Goal: Task Accomplishment & Management: Complete application form

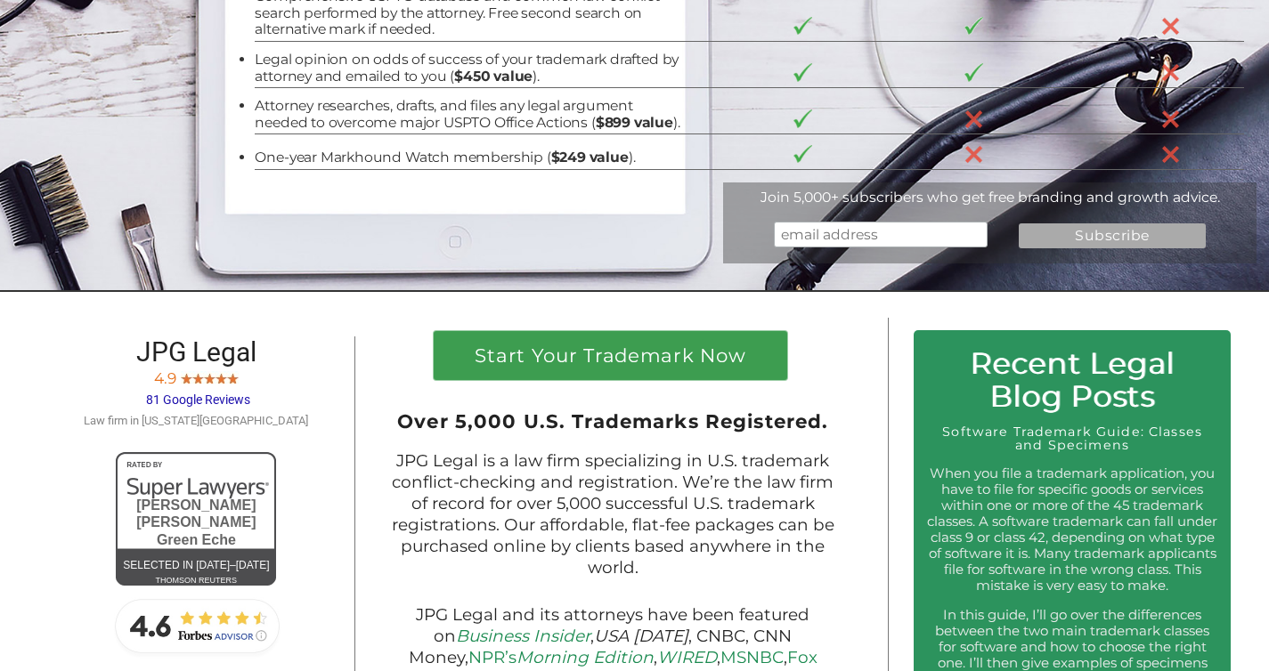
scroll to position [471, 0]
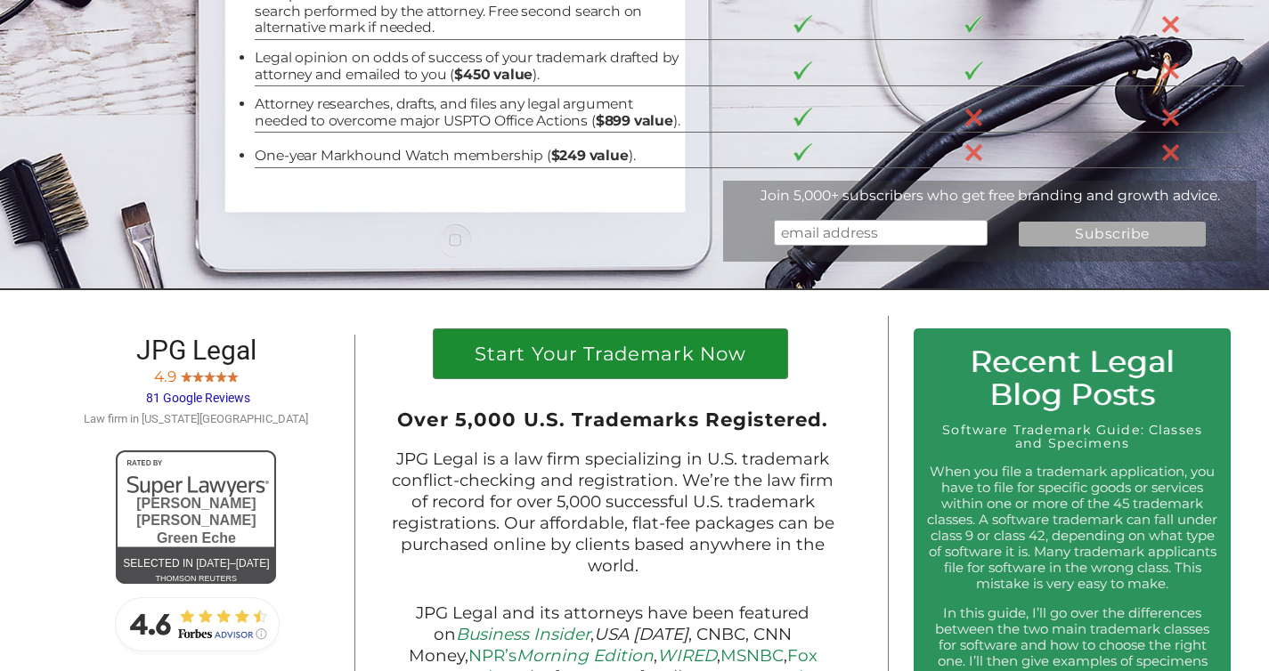
click at [711, 372] on h1 "Start Your Trademark Now" at bounding box center [610, 359] width 328 height 28
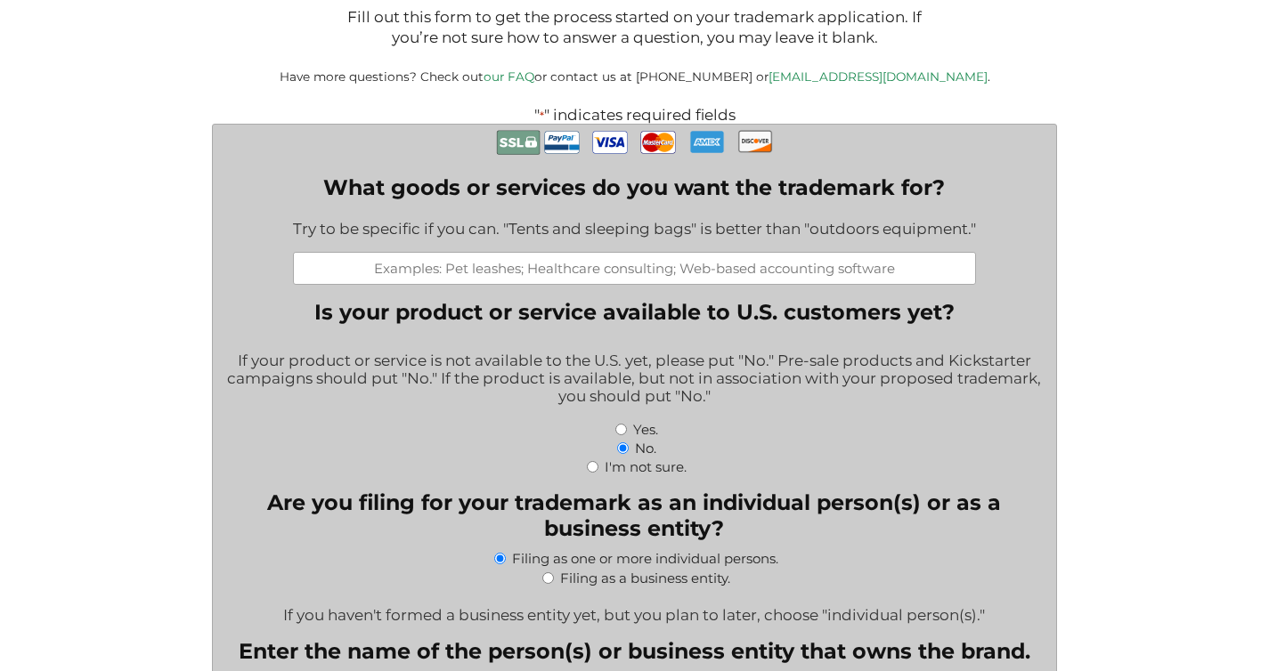
scroll to position [353, 0]
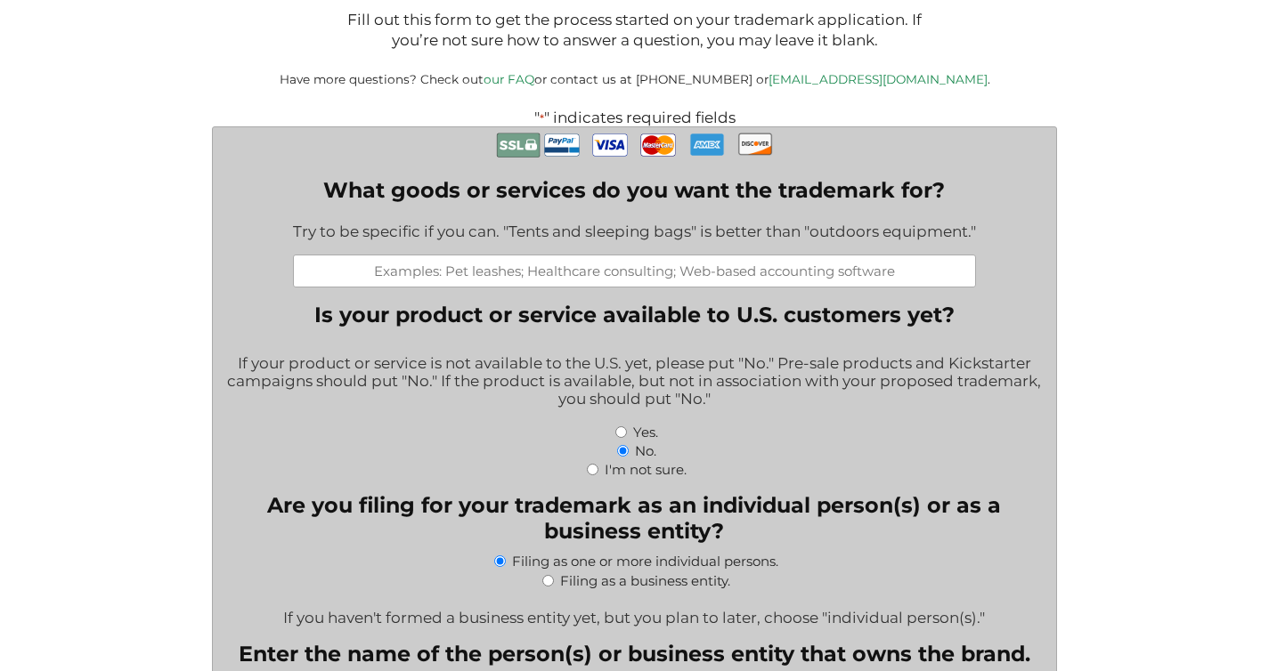
click at [671, 284] on input "What goods or services do you want the trademark for?" at bounding box center [634, 271] width 683 height 33
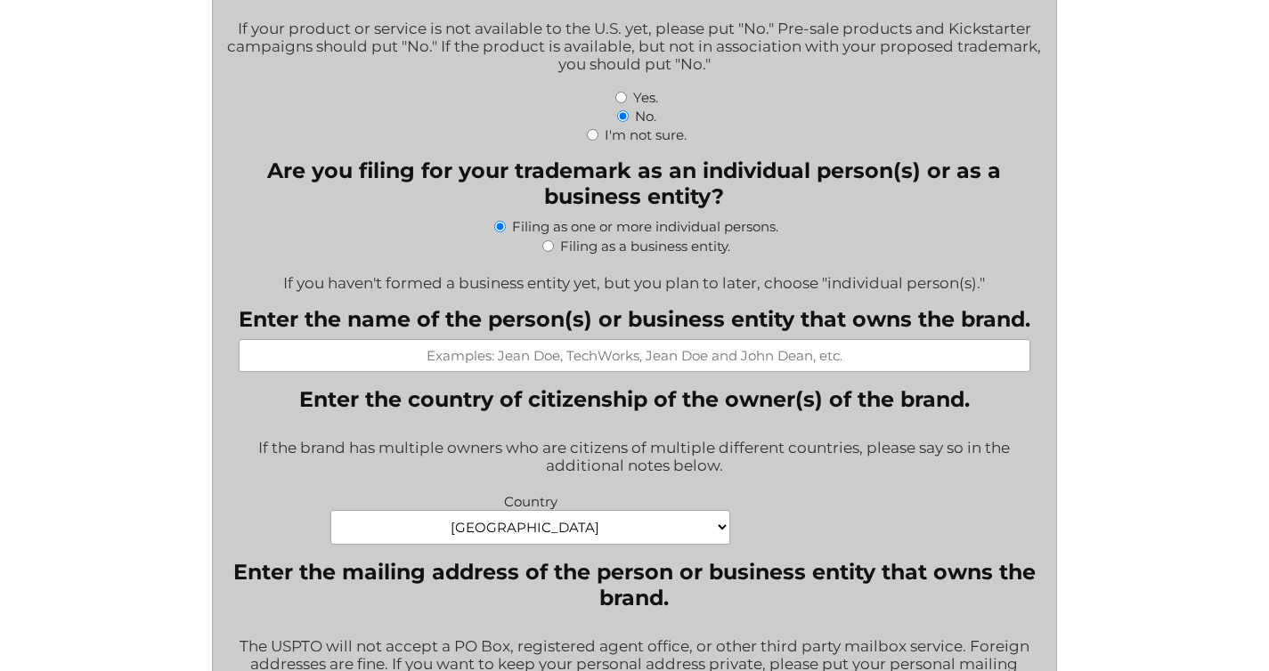
scroll to position [688, 0]
type input "Tabletop card game"
click at [553, 253] on div "Filing as a business entity." at bounding box center [634, 243] width 816 height 19
click at [547, 251] on input "Filing as a business entity." at bounding box center [548, 245] width 12 height 12
radio input "true"
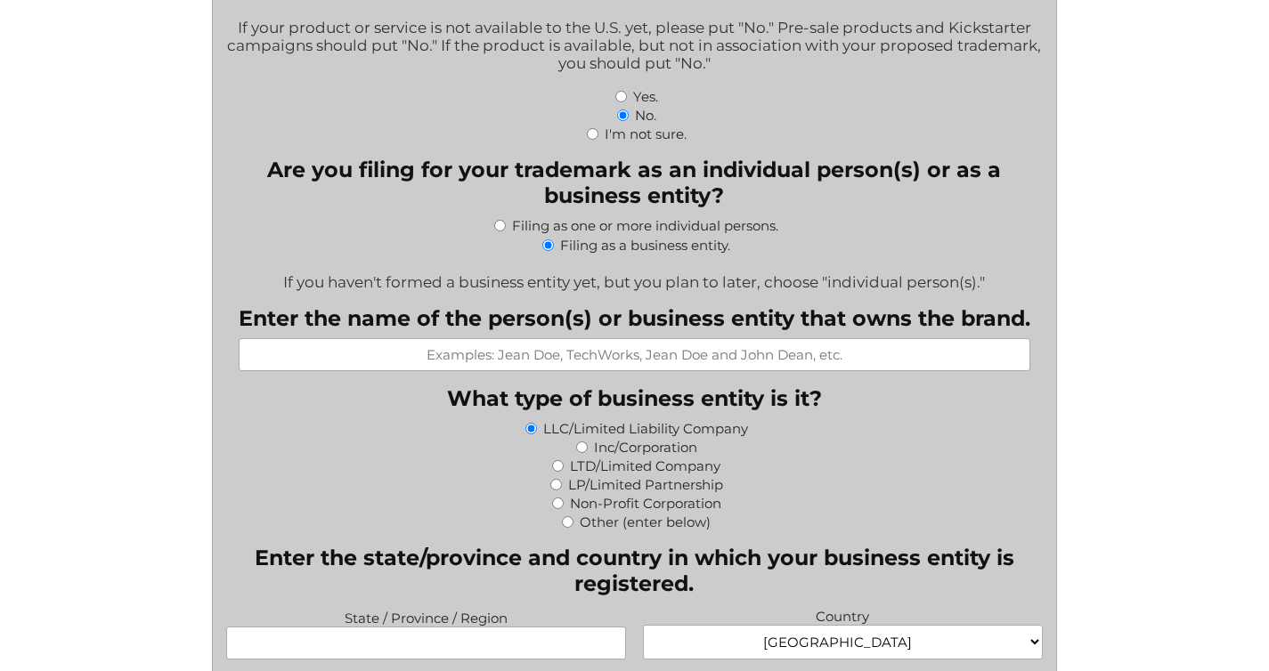
click at [540, 354] on input "Enter the name of the person(s) or business entity that owns the brand." at bounding box center [634, 354] width 791 height 33
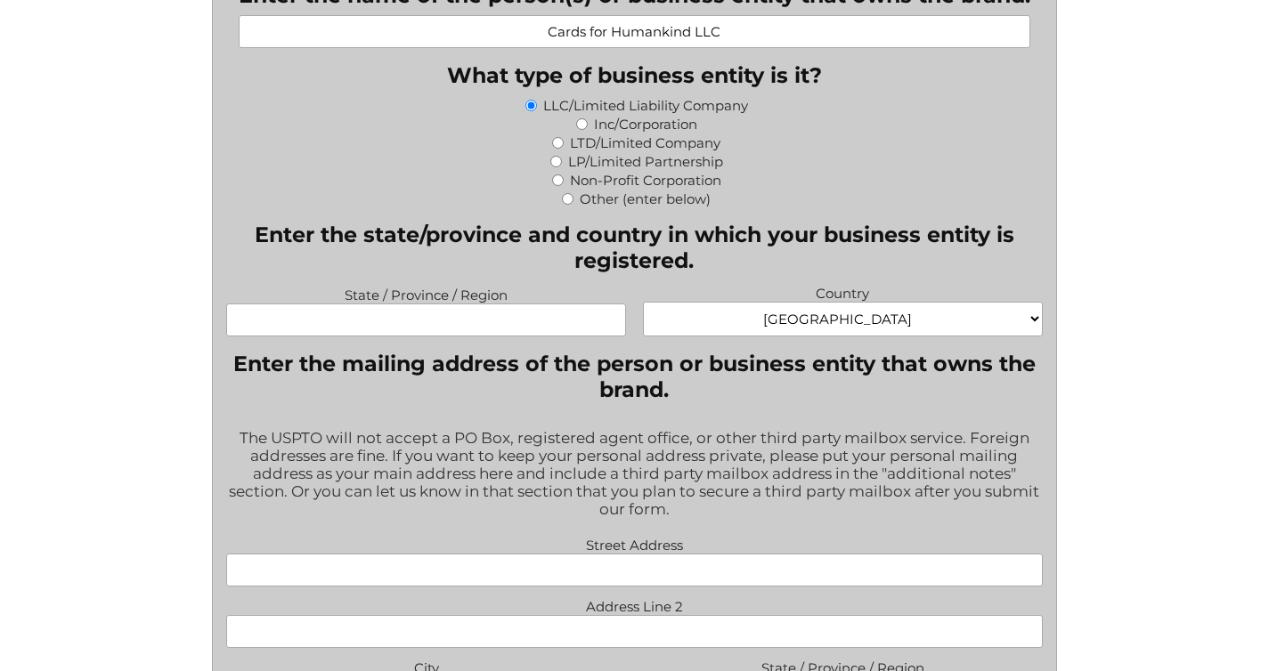
scroll to position [1012, 0]
type input "Cards for Humankind LLC"
click at [512, 324] on input "State / Province / Region" at bounding box center [426, 319] width 400 height 33
type input "Wyoming"
click at [594, 438] on div "The USPTO will not accept a PO Box, registered agent office, or other third par…" at bounding box center [634, 474] width 816 height 115
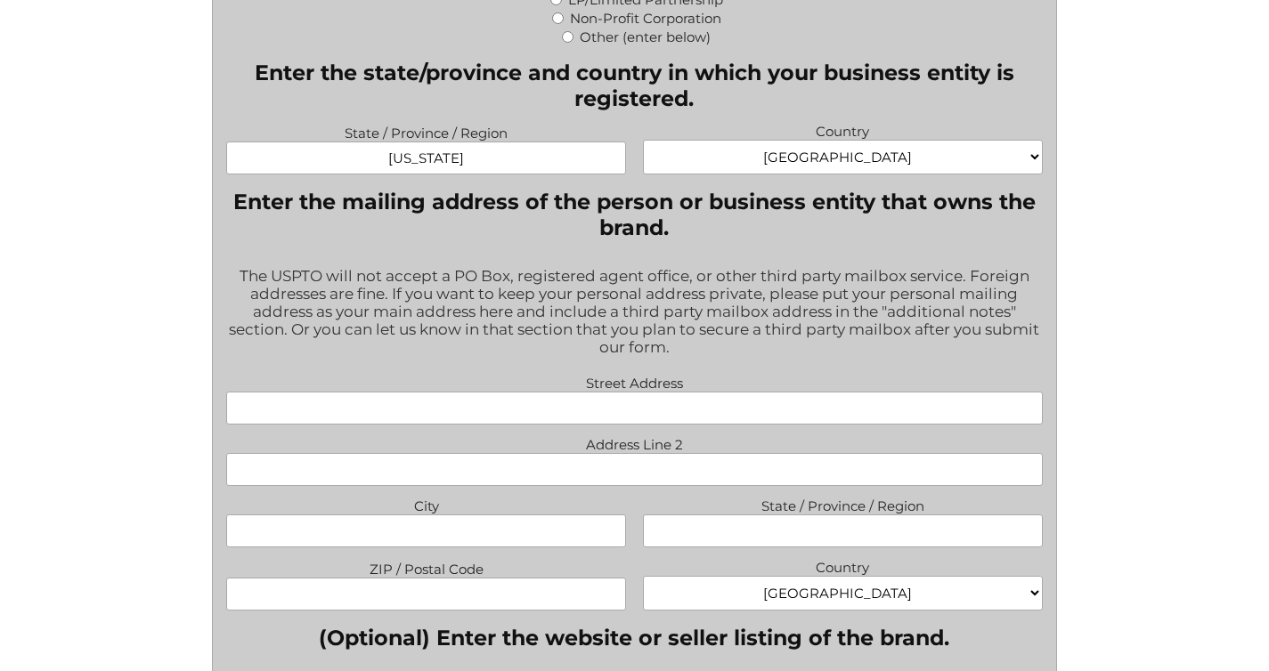
scroll to position [1208, 0]
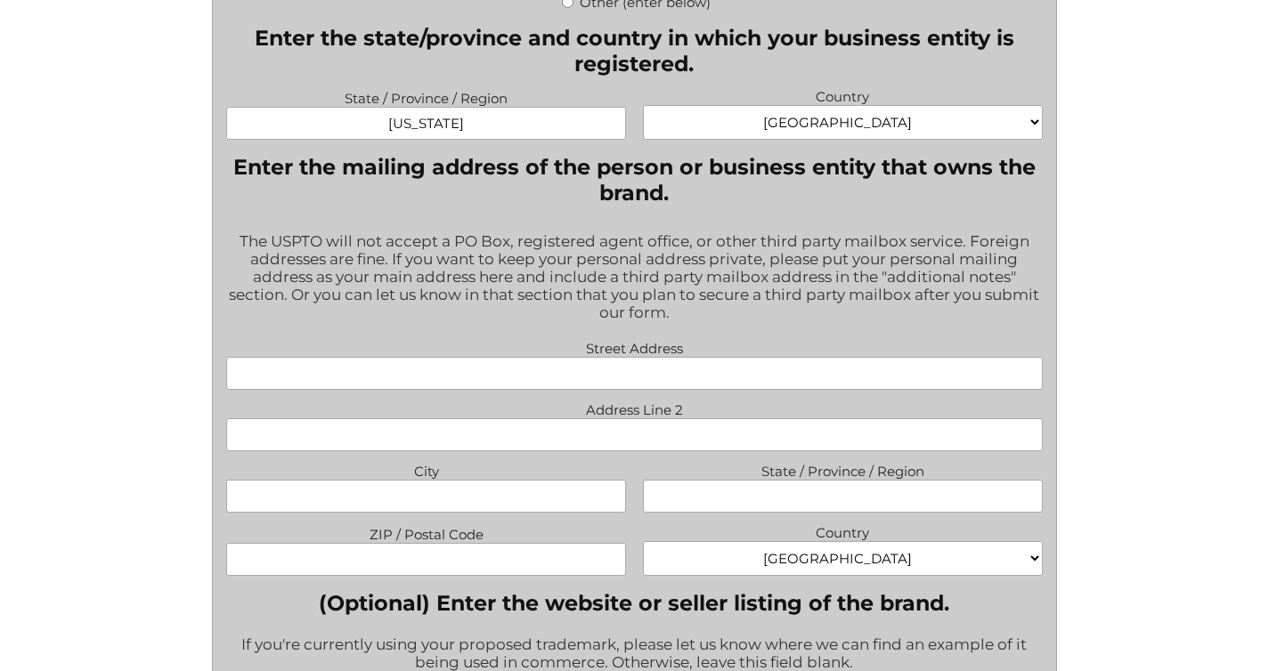
click at [582, 376] on input "Street Address" at bounding box center [634, 373] width 816 height 33
type input "30 N Gould Street Ste R"
type input "Sheridan"
type input "WY"
type input "82801"
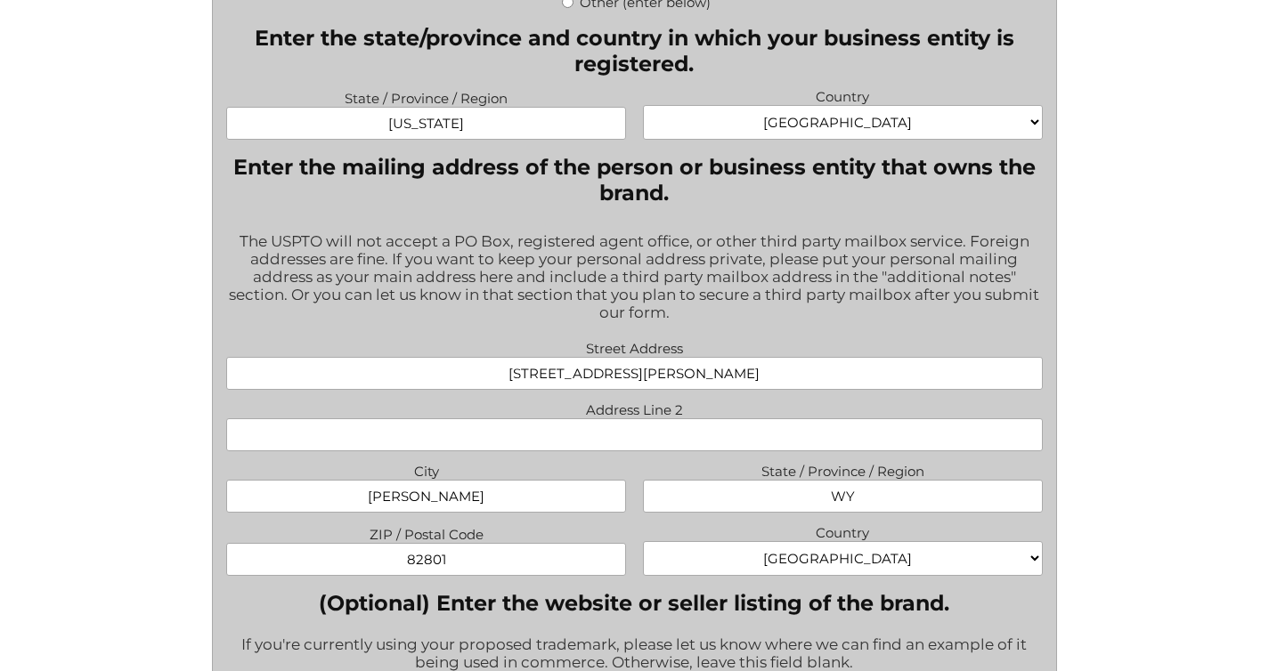
type input "contact.humankindcardgame@gmail.com"
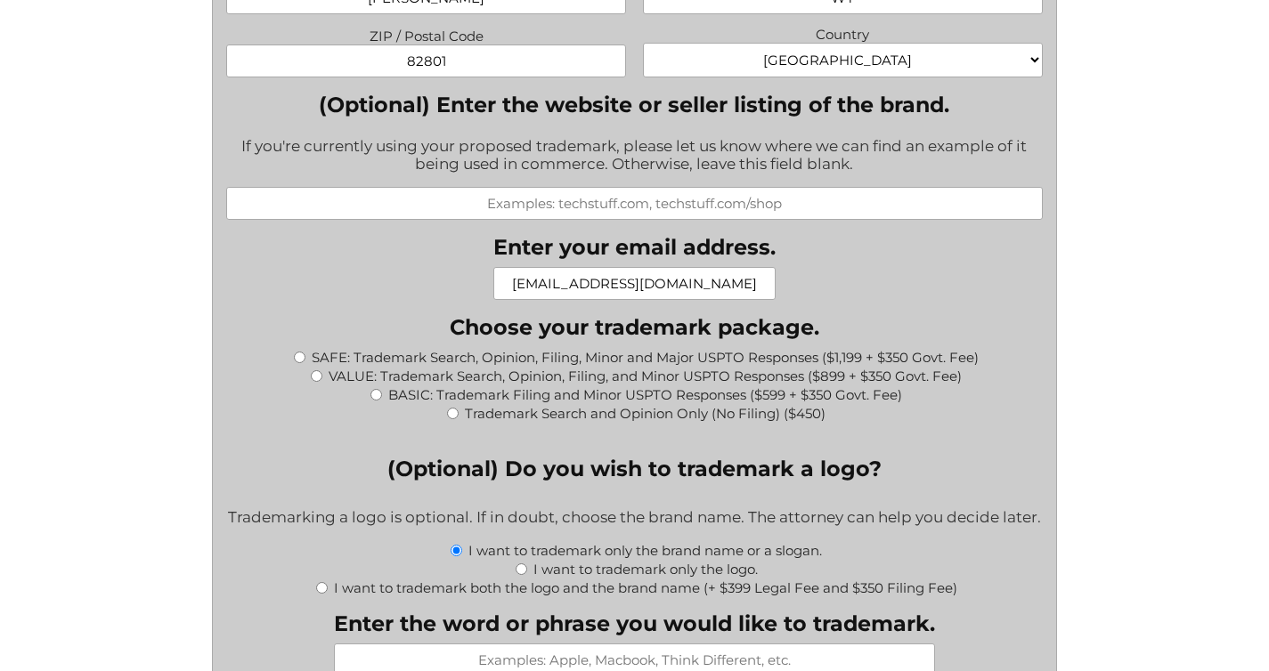
scroll to position [1707, 0]
click at [303, 362] on input "SAFE: Trademark Search, Opinion, Filing, Minor and Major USPTO Responses ($1,19…" at bounding box center [300, 357] width 12 height 12
radio input "true"
type input "$1,549.00"
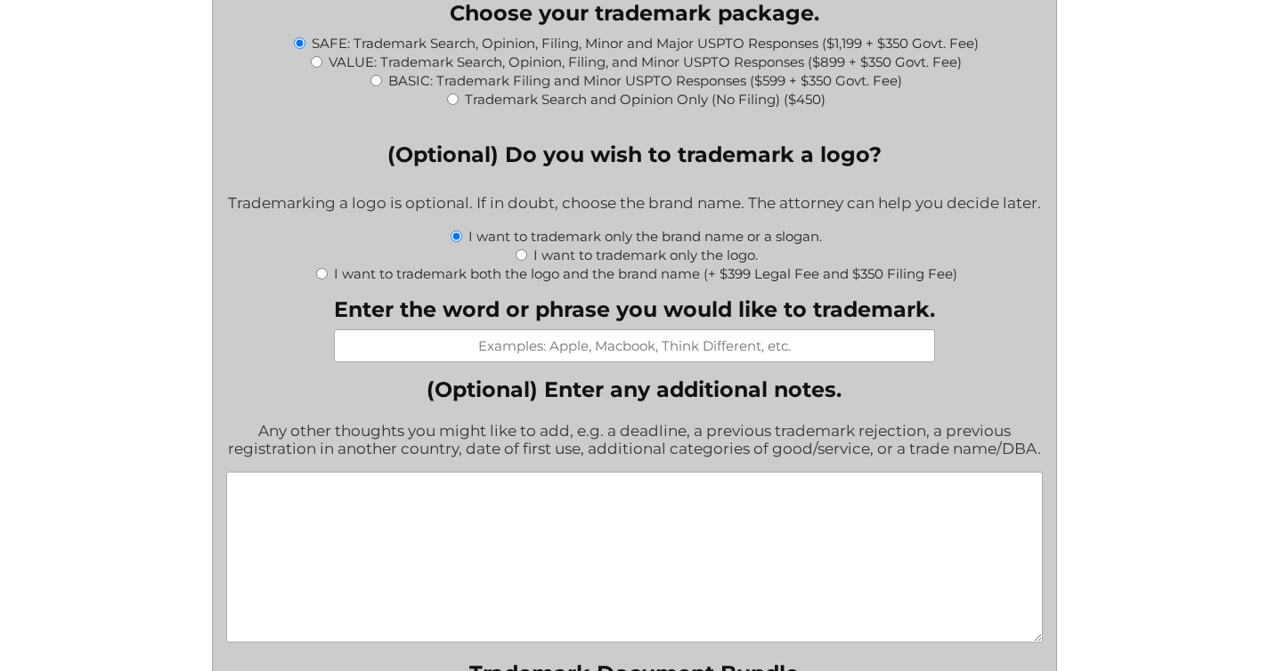
scroll to position [2053, 0]
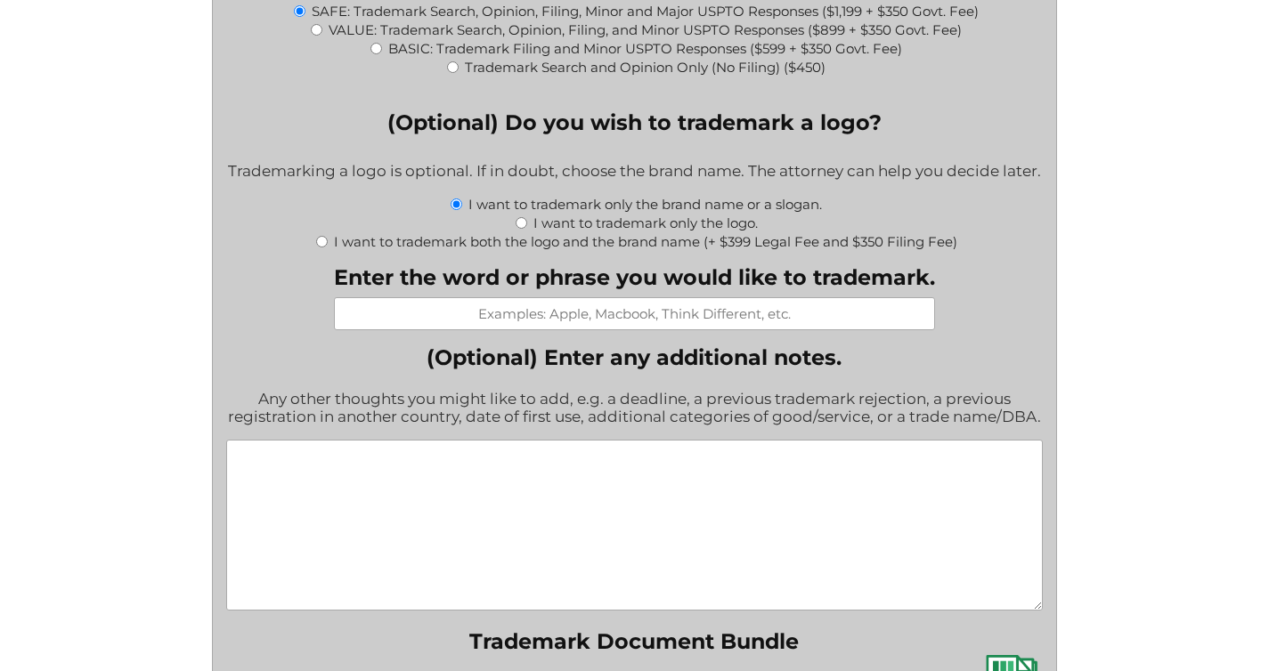
click at [557, 322] on input "Enter the word or phrase you would like to trademark." at bounding box center [634, 313] width 601 height 33
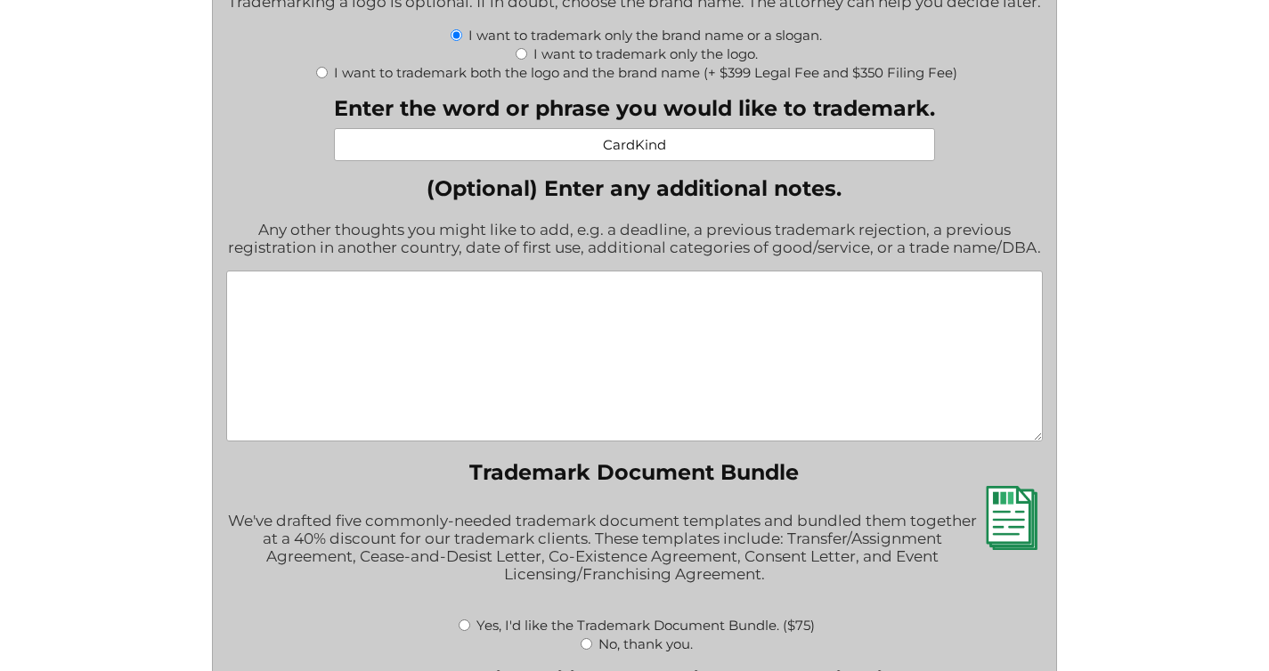
scroll to position [2223, 0]
type input "CardKind"
click at [640, 323] on textarea "(Optional) Enter any additional notes." at bounding box center [634, 355] width 816 height 171
drag, startPoint x: 783, startPoint y: 300, endPoint x: 649, endPoint y: 305, distance: 134.5
click at [649, 305] on textarea "I have rebranded. The mark for y" at bounding box center [634, 355] width 816 height 171
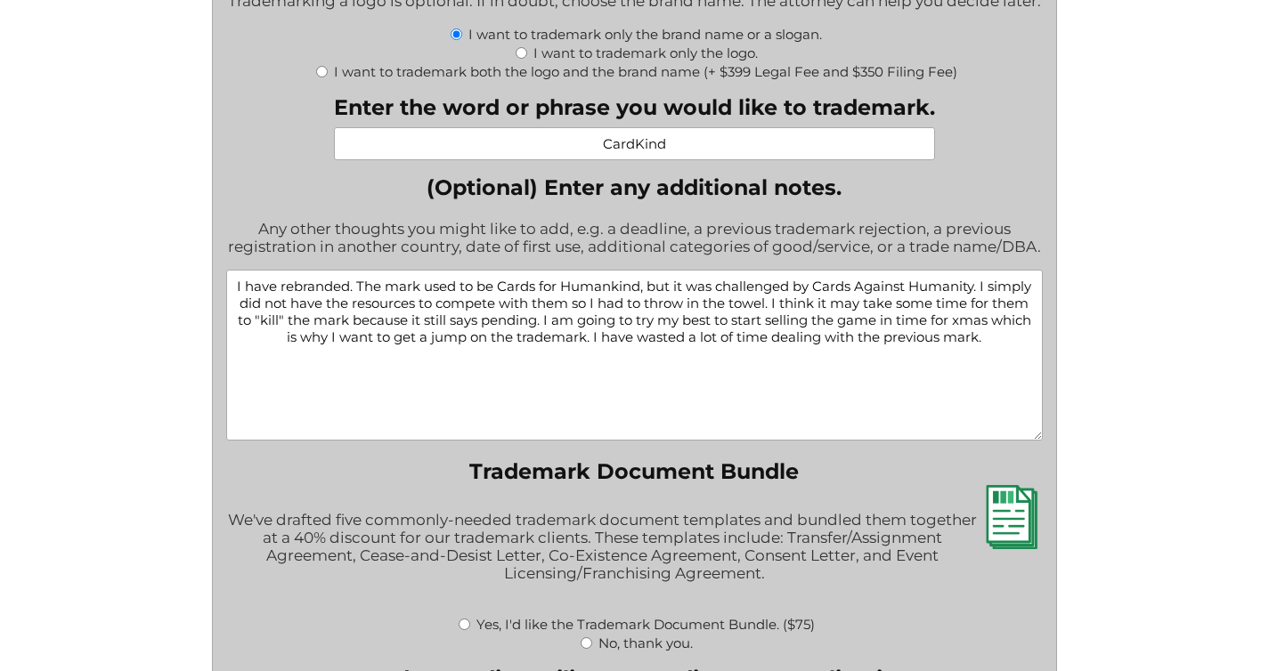
click at [645, 355] on textarea "I have rebranded. The mark used to be Cards for Humankind, but it was challenge…" at bounding box center [634, 355] width 816 height 171
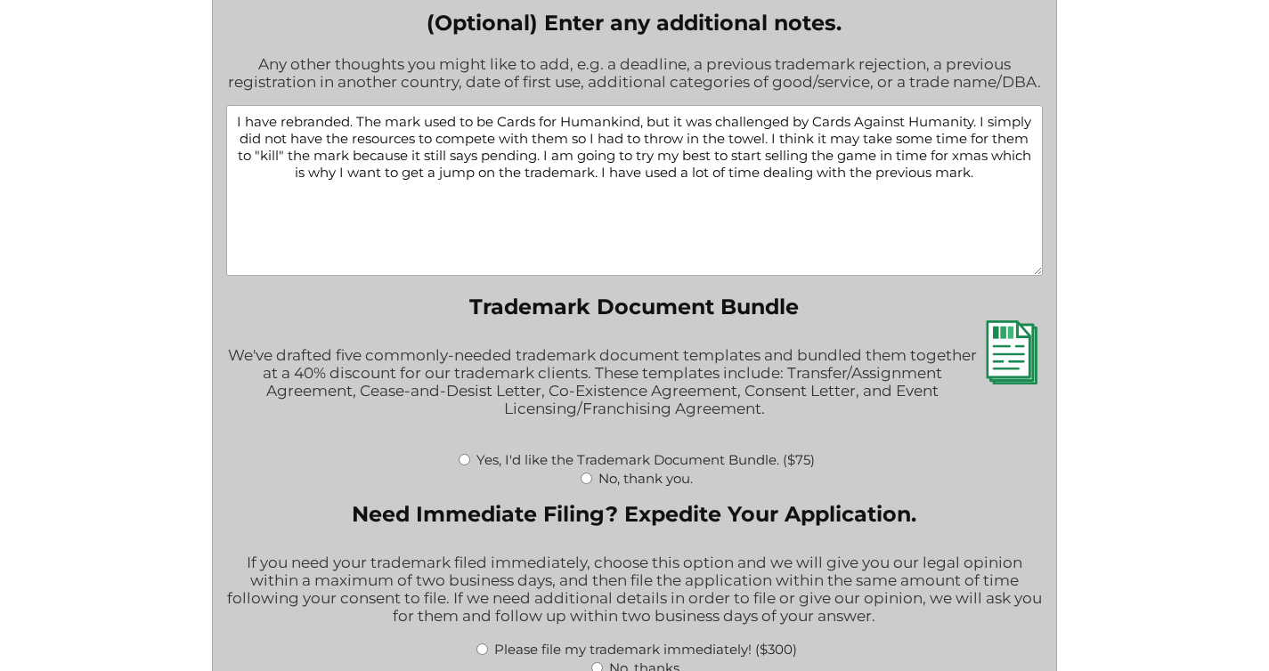
scroll to position [2387, 0]
click at [996, 174] on textarea "I have rebranded. The mark used to be Cards for Humankind, but it was challenge…" at bounding box center [634, 191] width 816 height 171
click at [995, 192] on textarea "I have rebranded. The mark used to be Cards for Humankind, but it was challenge…" at bounding box center [634, 191] width 816 height 171
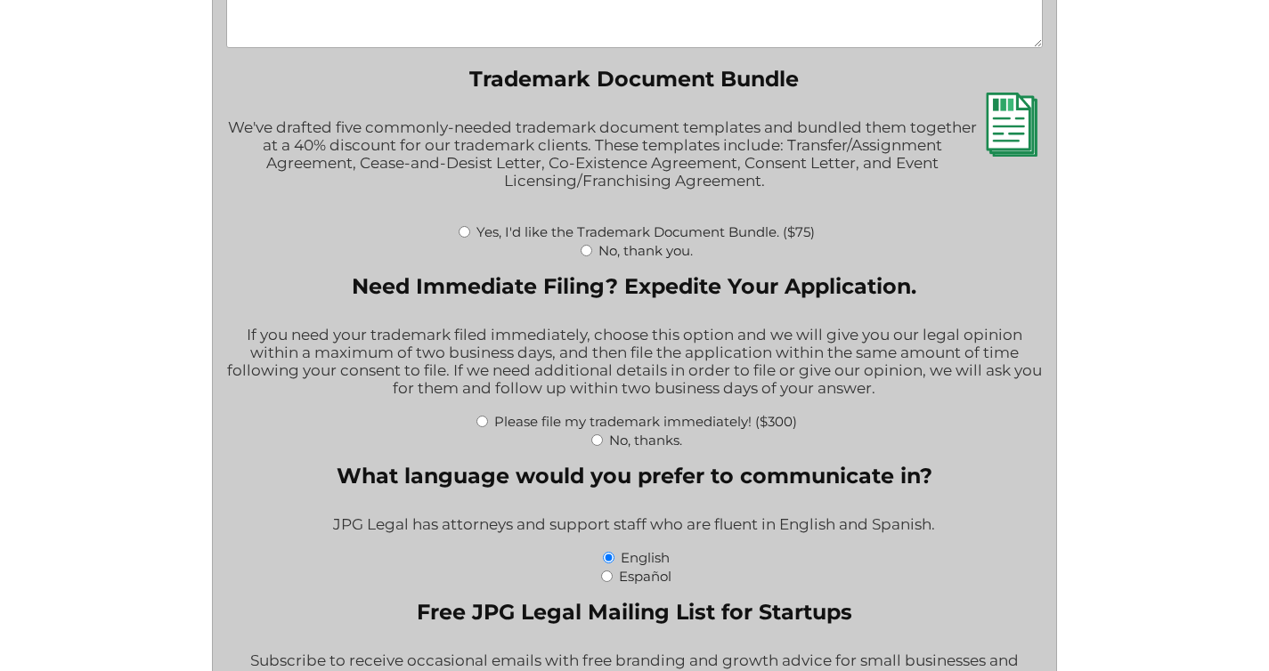
scroll to position [2619, 0]
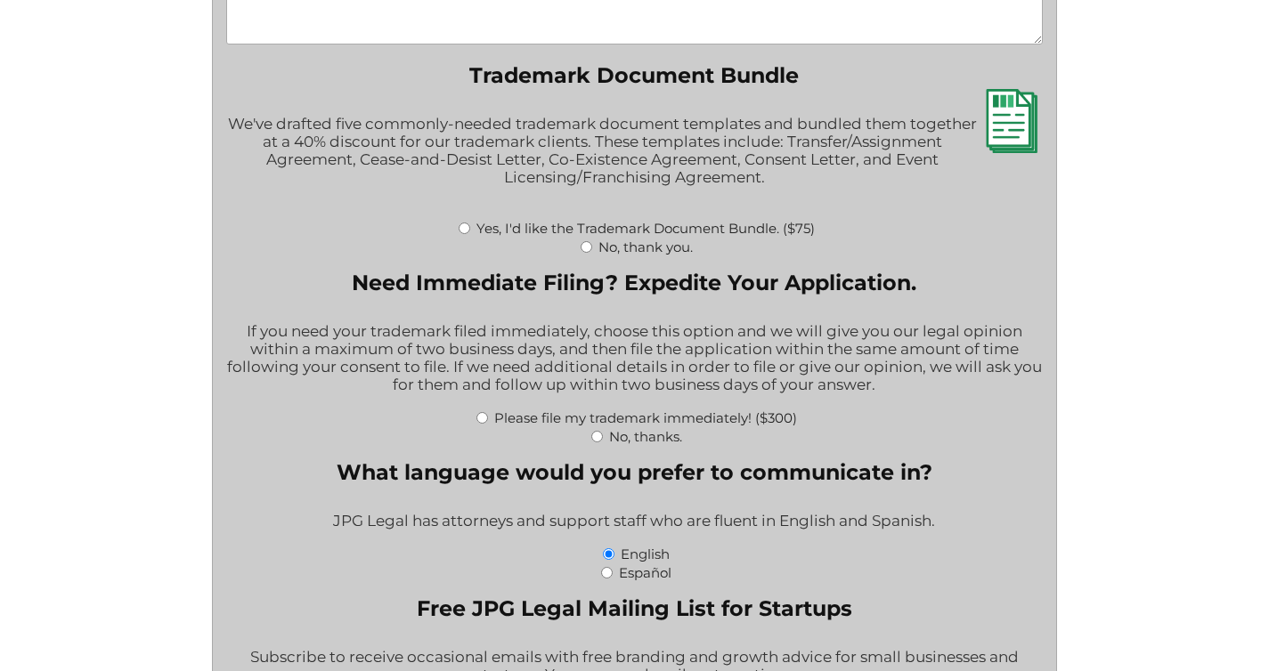
type textarea "I have rebranded. The mark used to be Cards for Humankind, but it was challenge…"
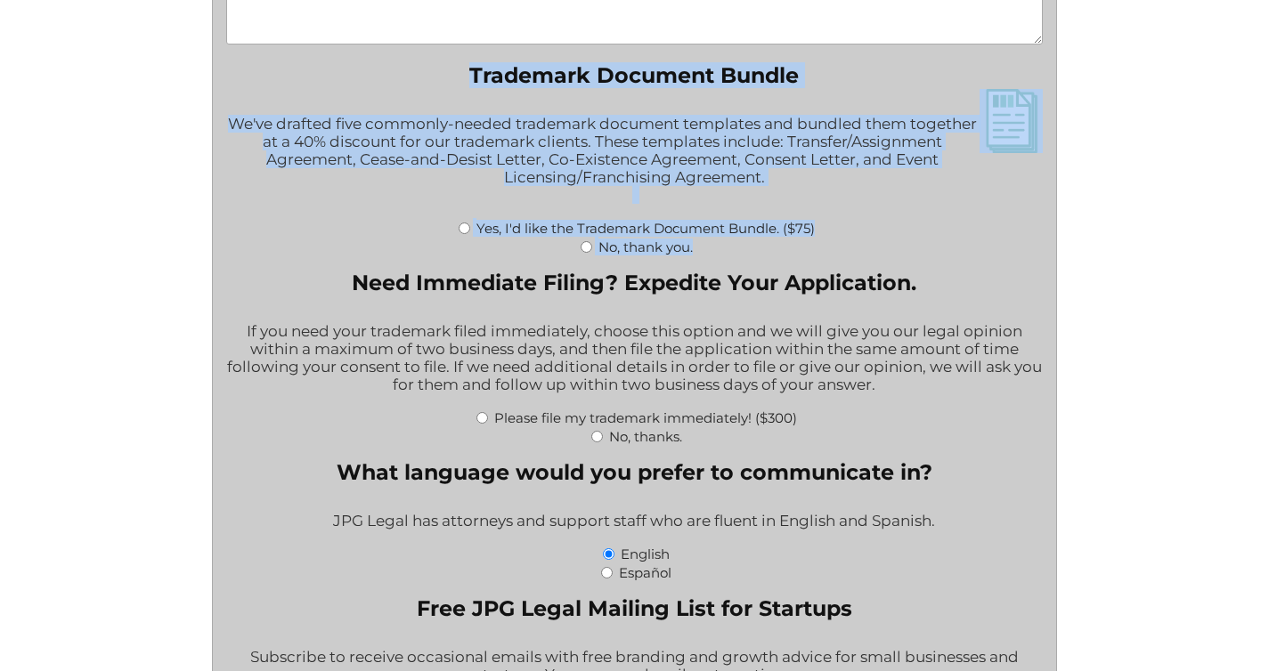
drag, startPoint x: 856, startPoint y: 262, endPoint x: 223, endPoint y: 89, distance: 655.2
copy fieldset "Trademark Document Bundle We've drafted five commonly-needed trademark document…"
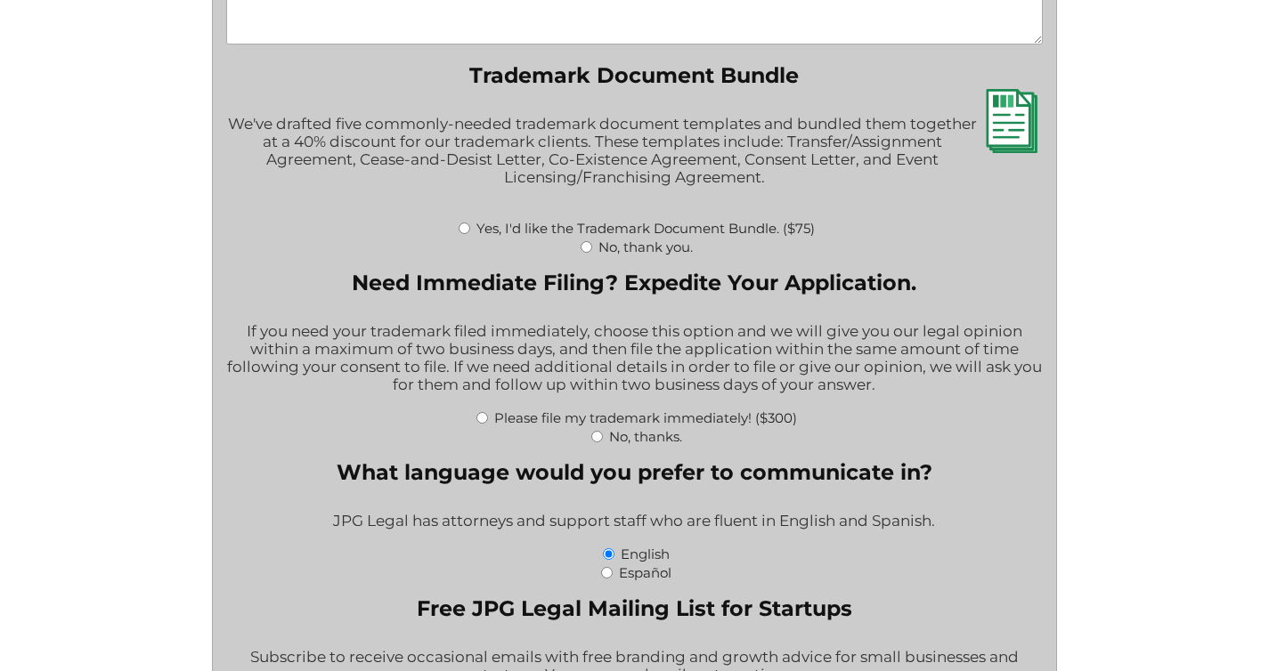
click at [733, 296] on legend "Need Immediate Filing? Expedite Your Application." at bounding box center [634, 283] width 564 height 26
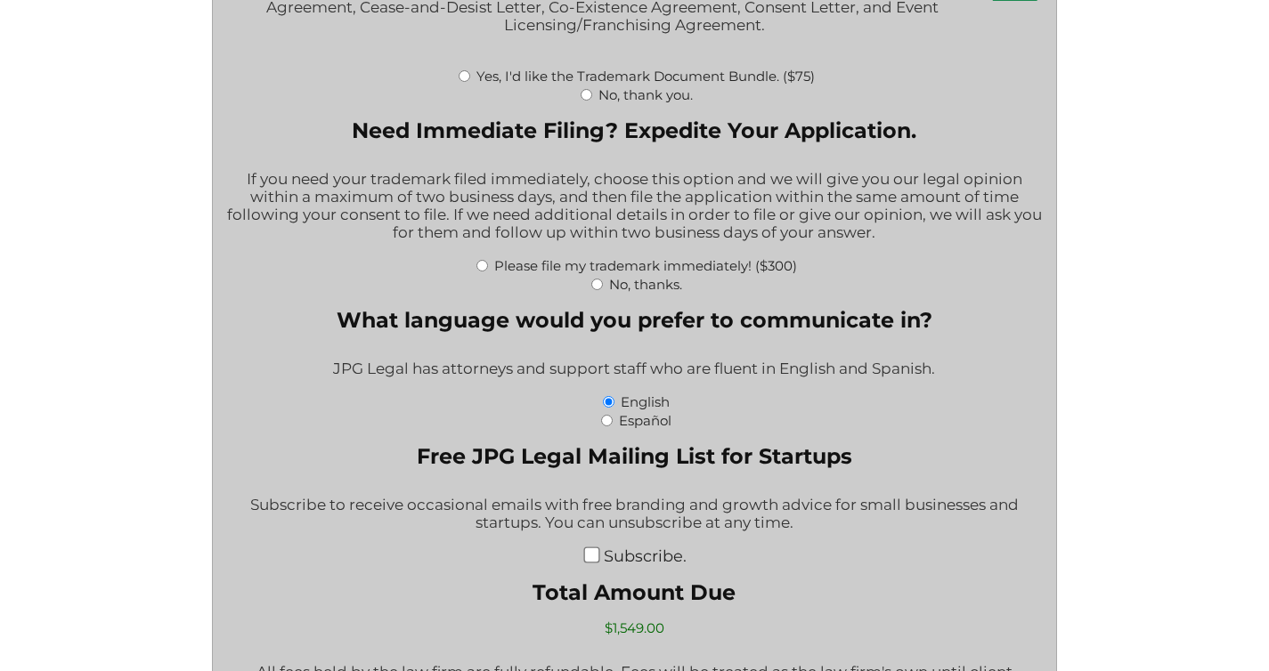
scroll to position [2784, 0]
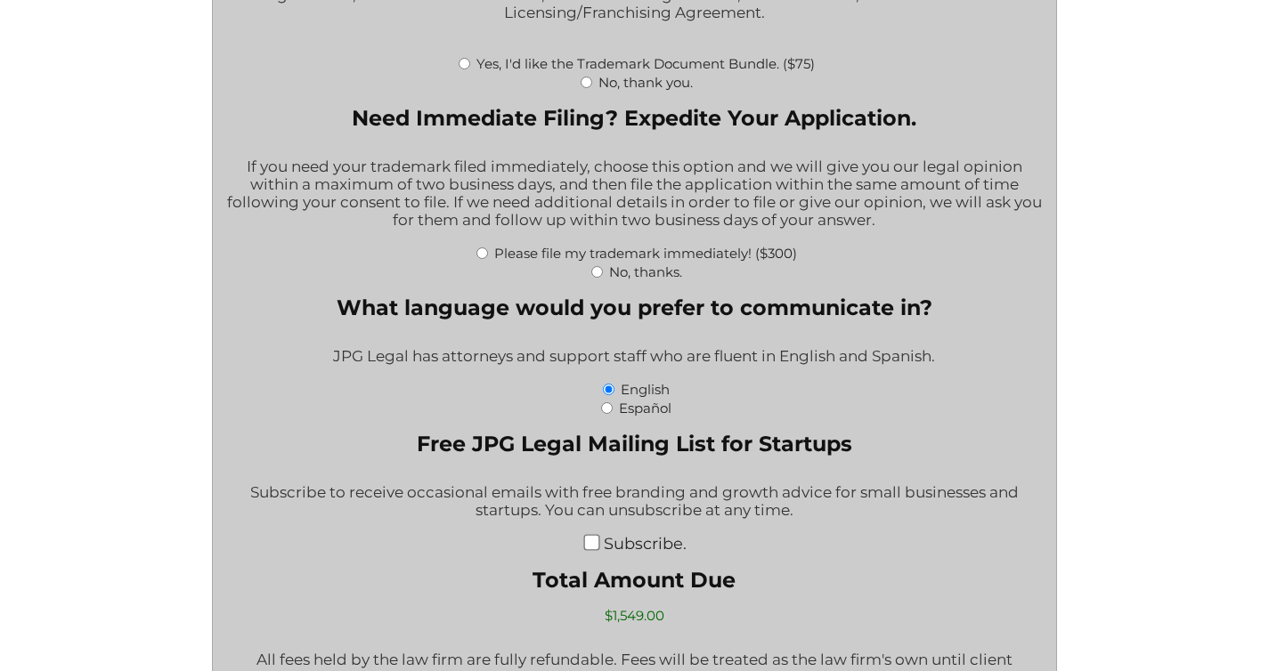
click at [597, 278] on input "No, thanks." at bounding box center [597, 272] width 12 height 12
radio input "true"
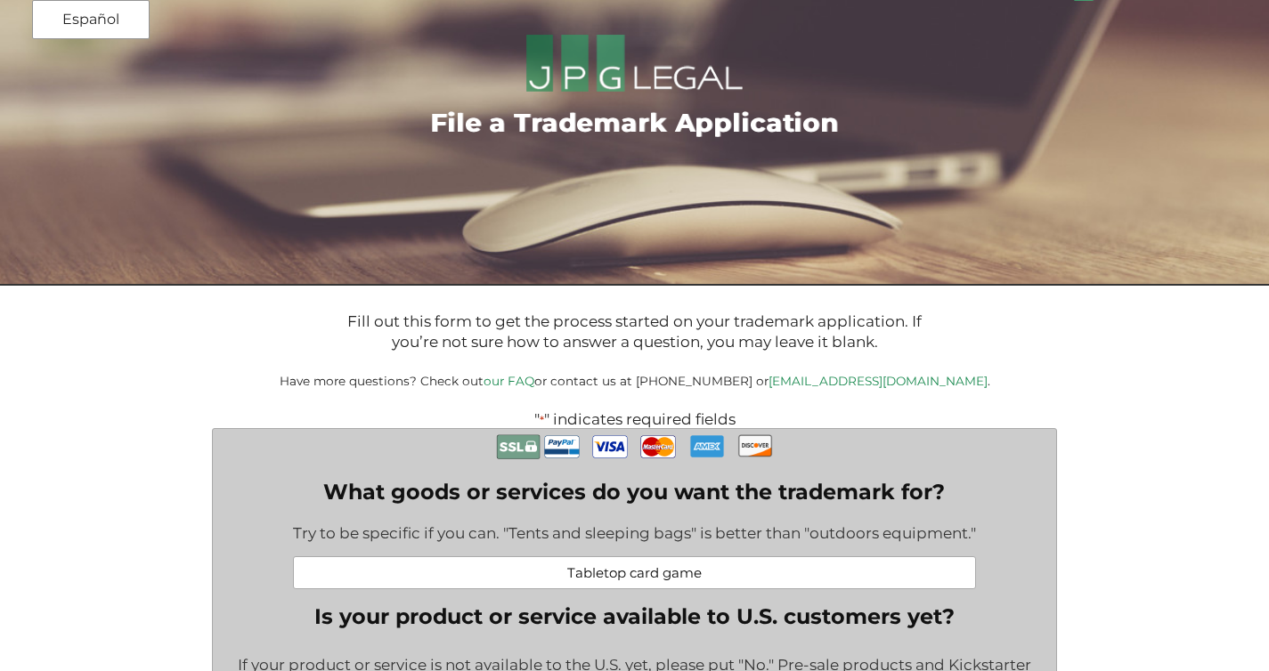
scroll to position [0, 0]
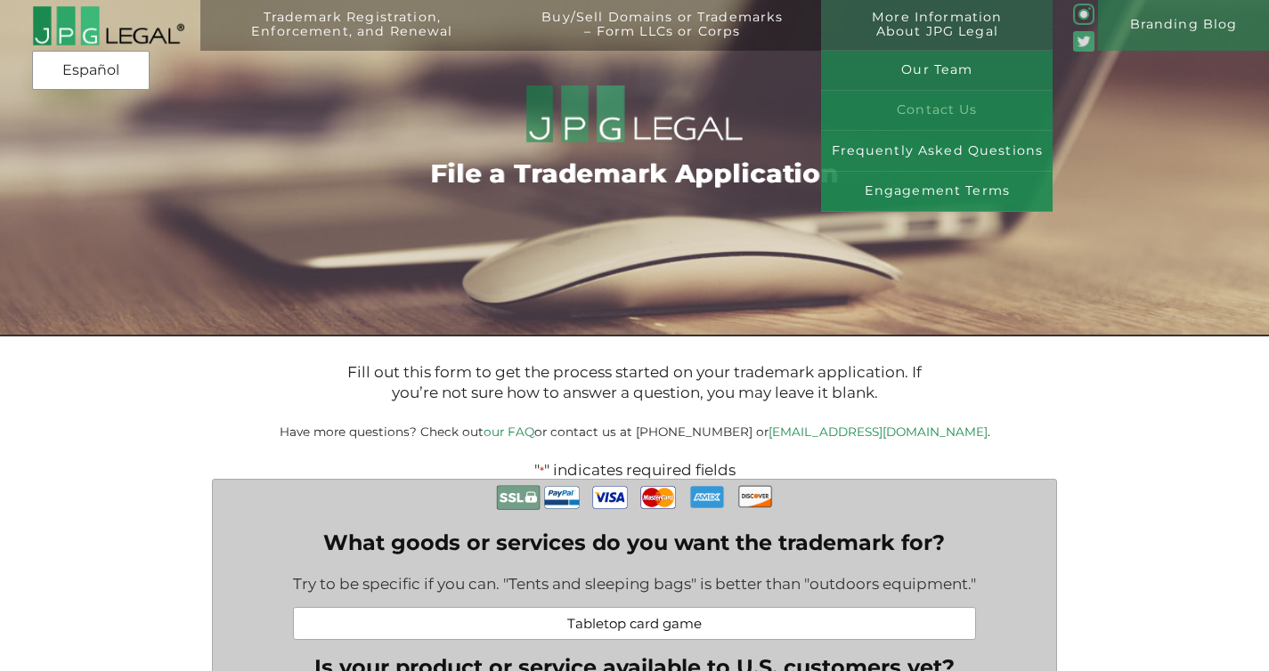
click at [933, 110] on link "Contact Us" at bounding box center [936, 111] width 231 height 40
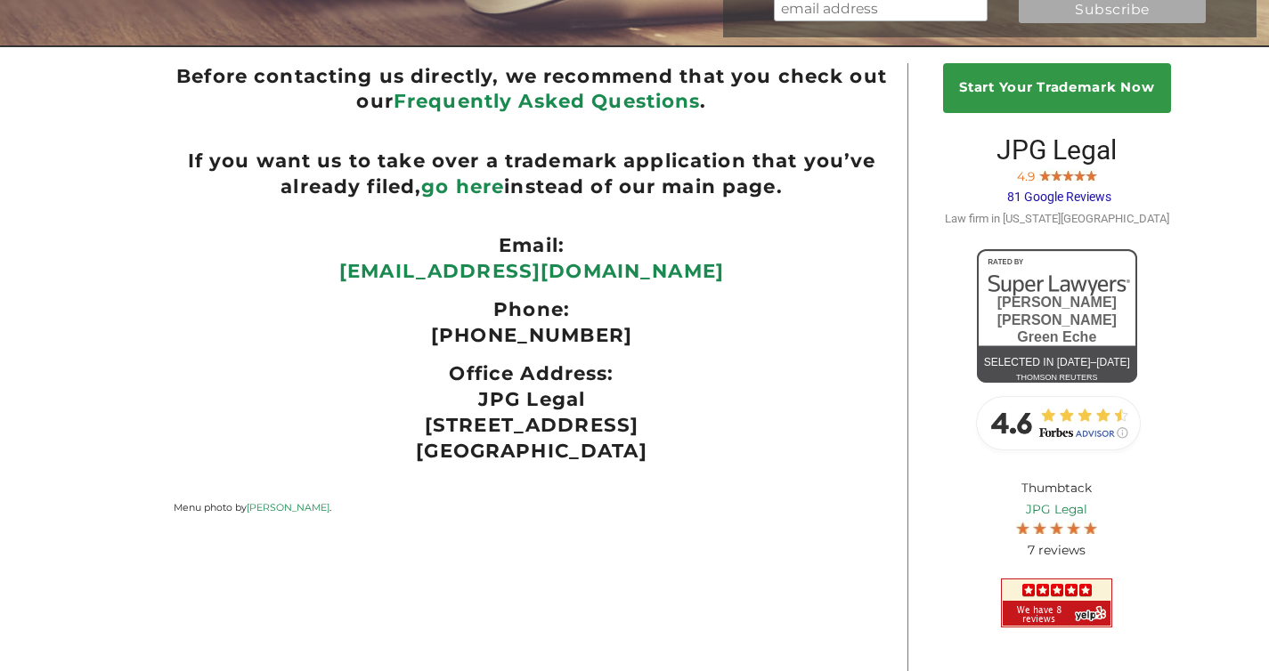
scroll to position [290, 0]
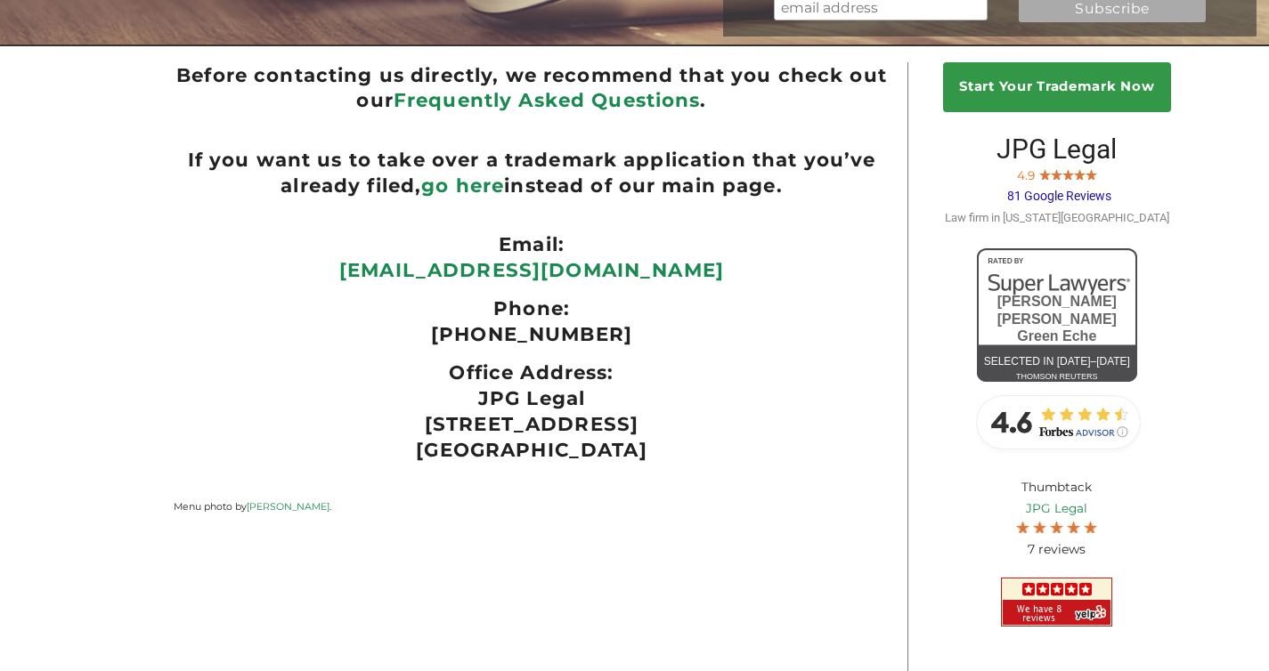
click at [645, 109] on link "Frequently Asked Questions" at bounding box center [546, 99] width 307 height 23
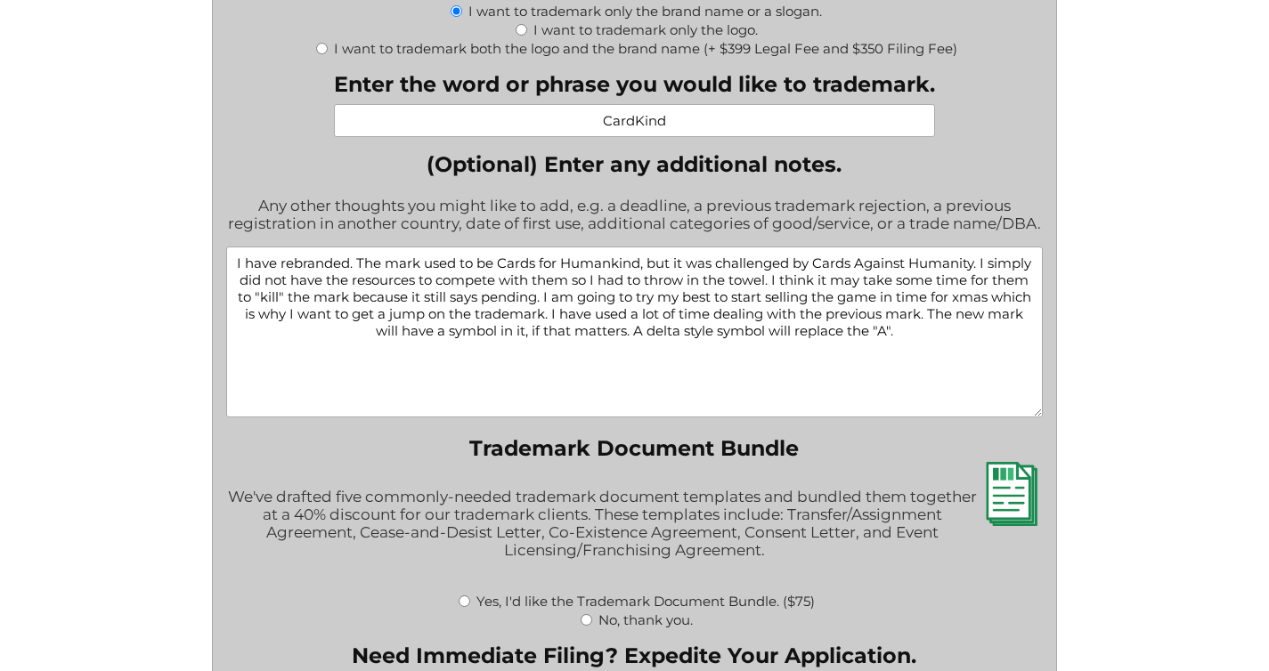
scroll to position [3398, 0]
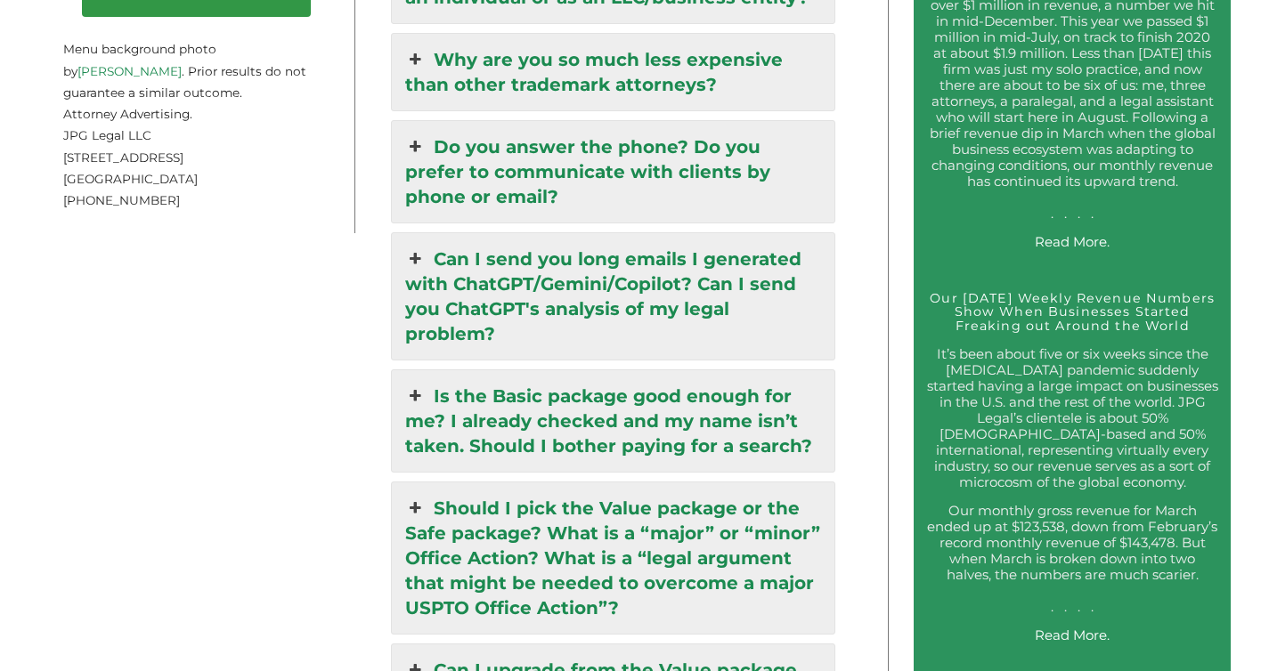
scroll to position [2935, 0]
click at [416, 134] on icon at bounding box center [415, 146] width 20 height 25
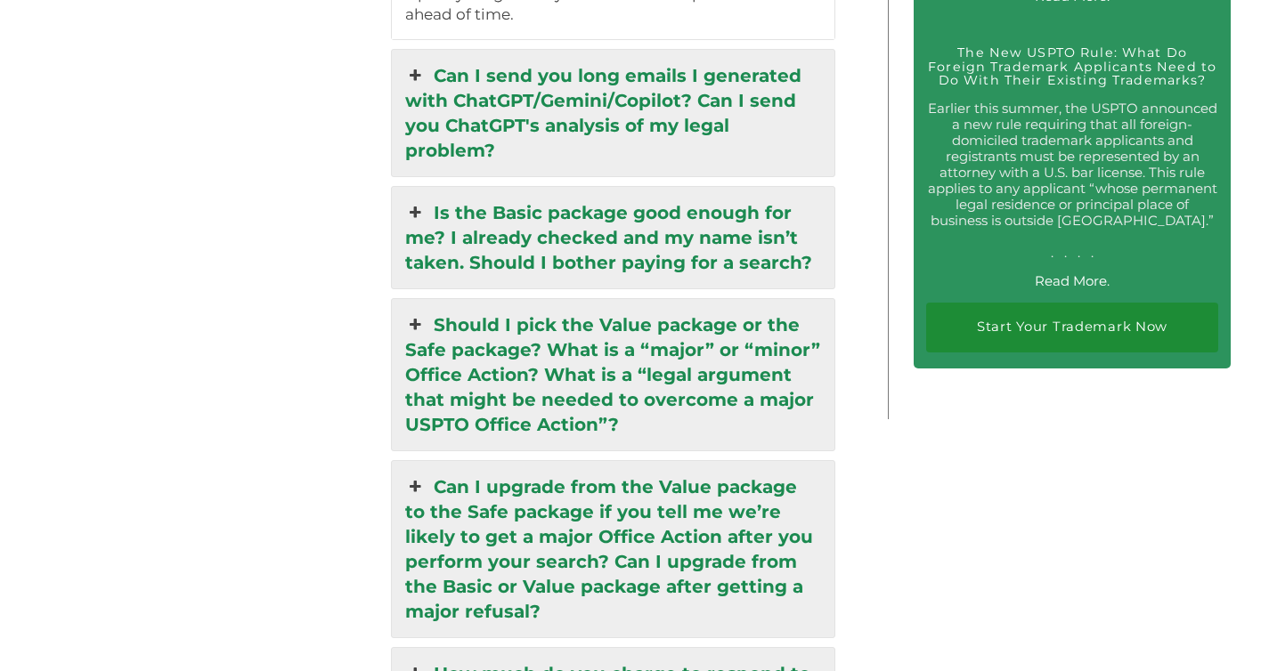
scroll to position [3574, 0]
click at [740, 76] on link "Can I send you long emails I generated with ChatGPT/Gemini/Copilot? Can I send …" at bounding box center [613, 112] width 442 height 126
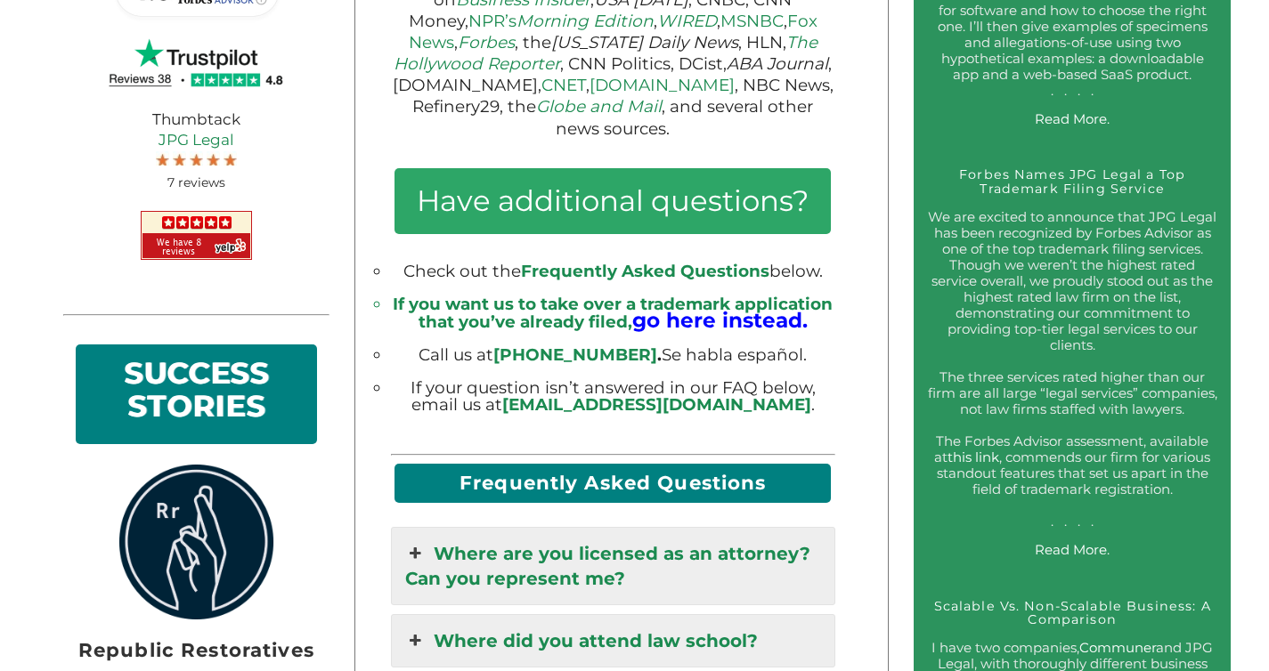
scroll to position [1127, 0]
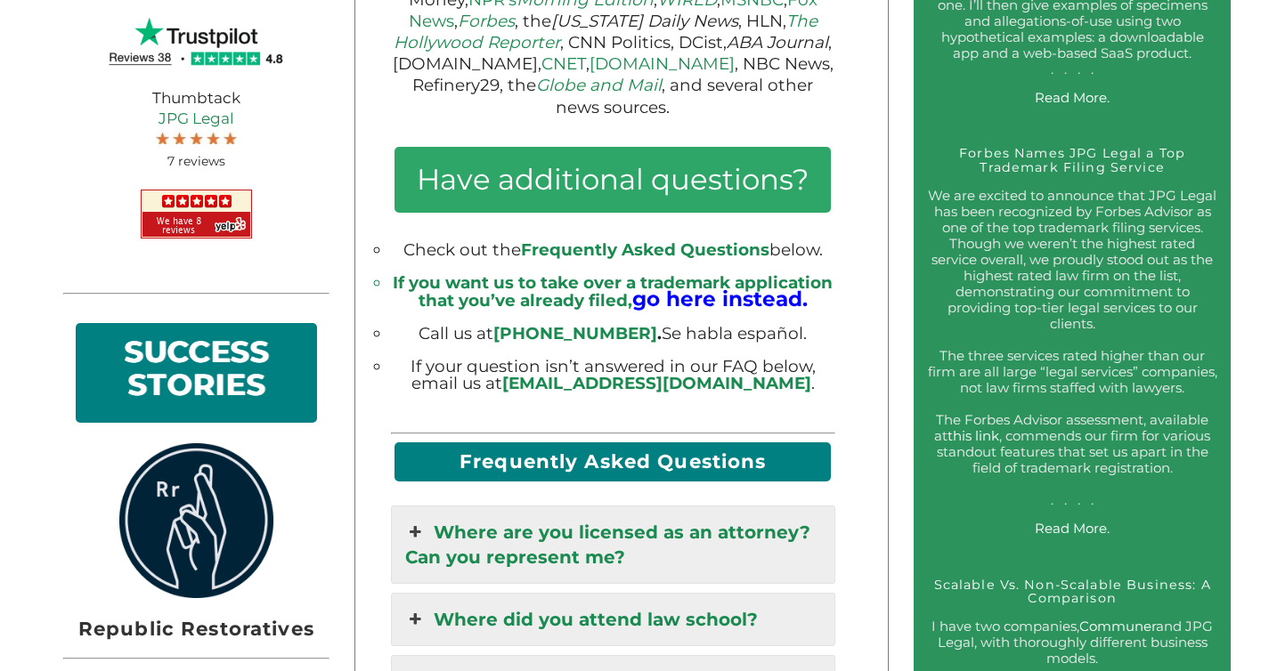
click at [674, 390] on link "[EMAIL_ADDRESS][DOMAIN_NAME]" at bounding box center [656, 383] width 309 height 20
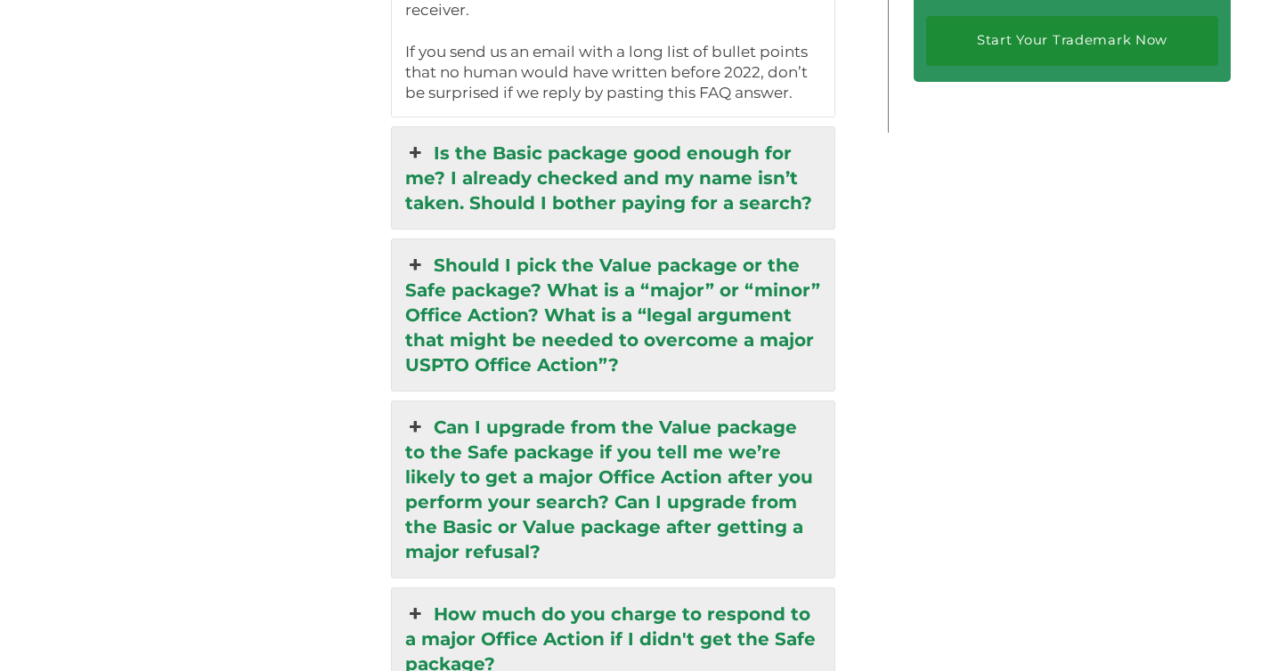
scroll to position [3862, 0]
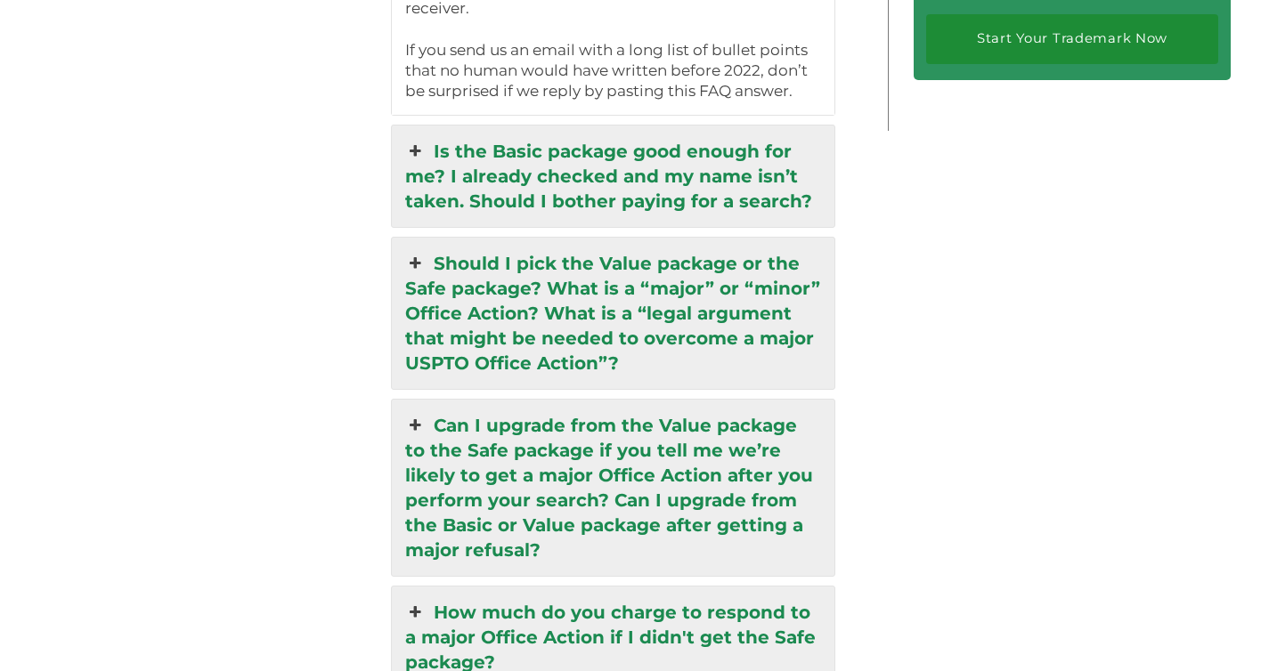
click at [669, 131] on link "Is the Basic package good enough for me? I already checked and my name isn’t ta…" at bounding box center [613, 176] width 442 height 101
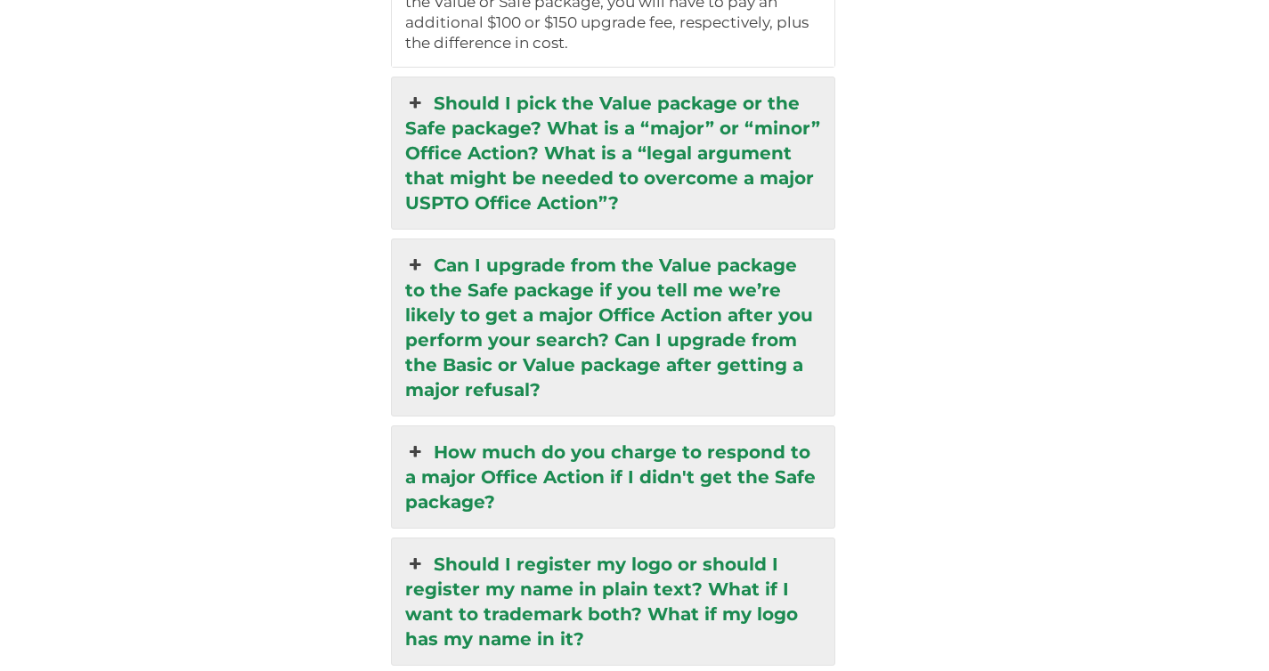
scroll to position [4027, 0]
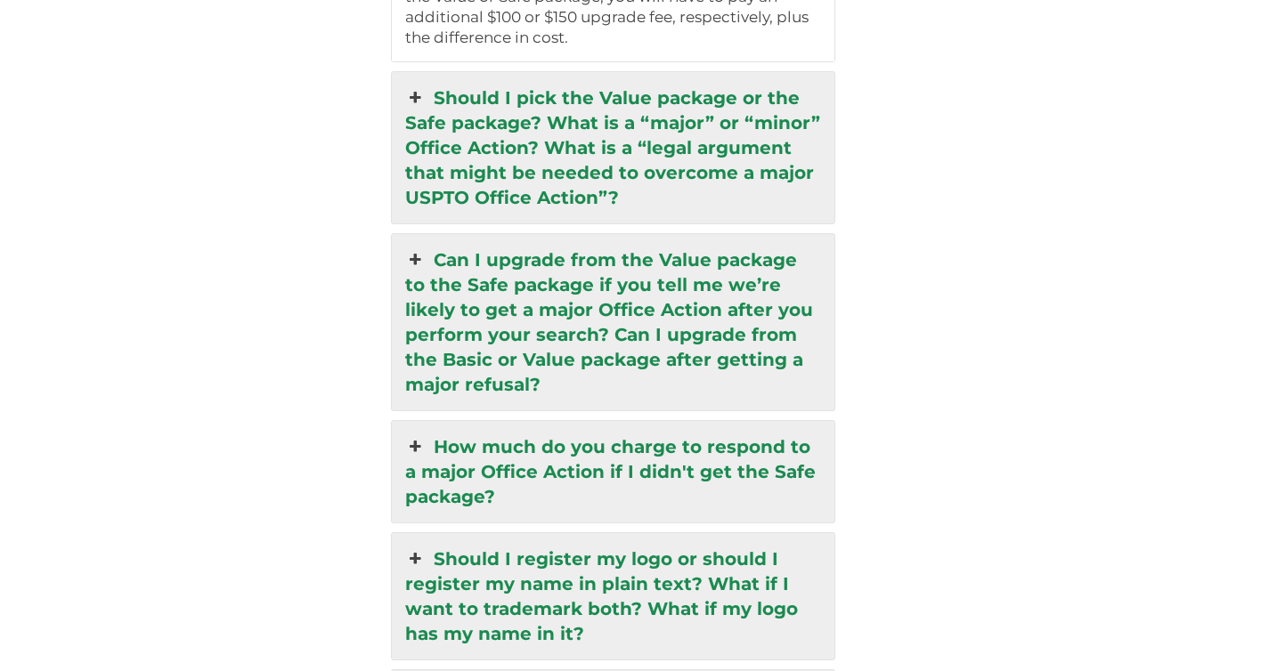
click at [661, 101] on link "Should I pick the Value package or the Safe package? What is a “major” or “mino…" at bounding box center [613, 147] width 442 height 151
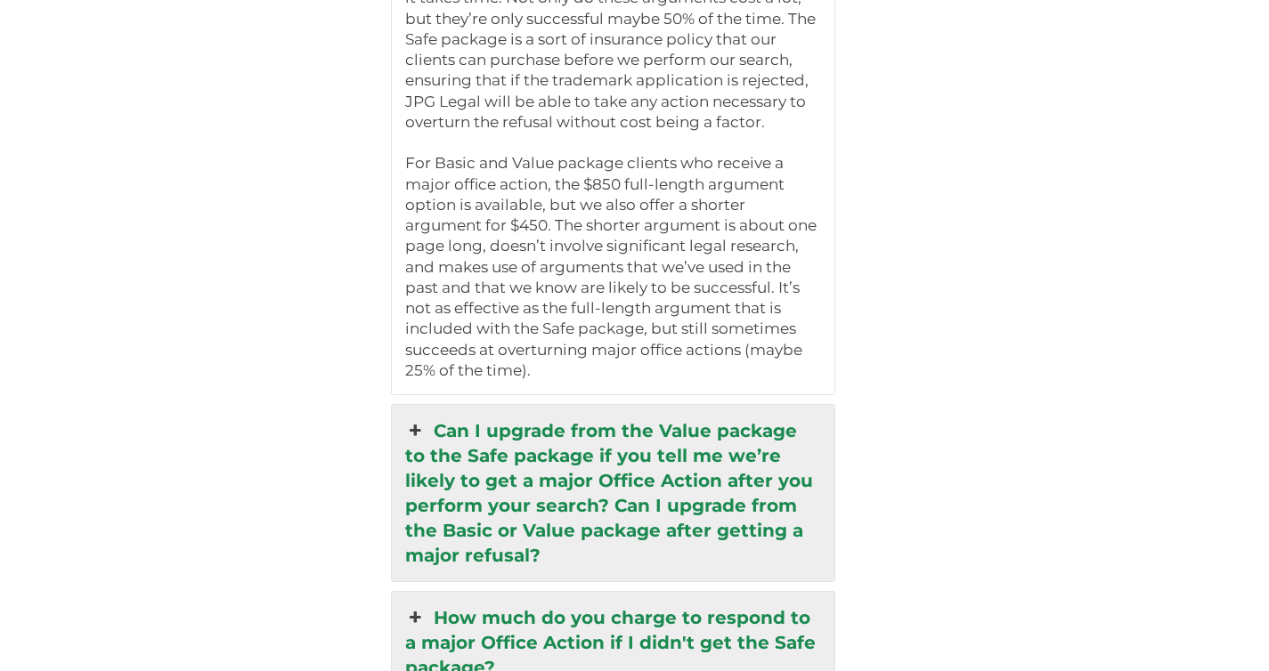
scroll to position [4004, 0]
